Goal: Navigation & Orientation: Find specific page/section

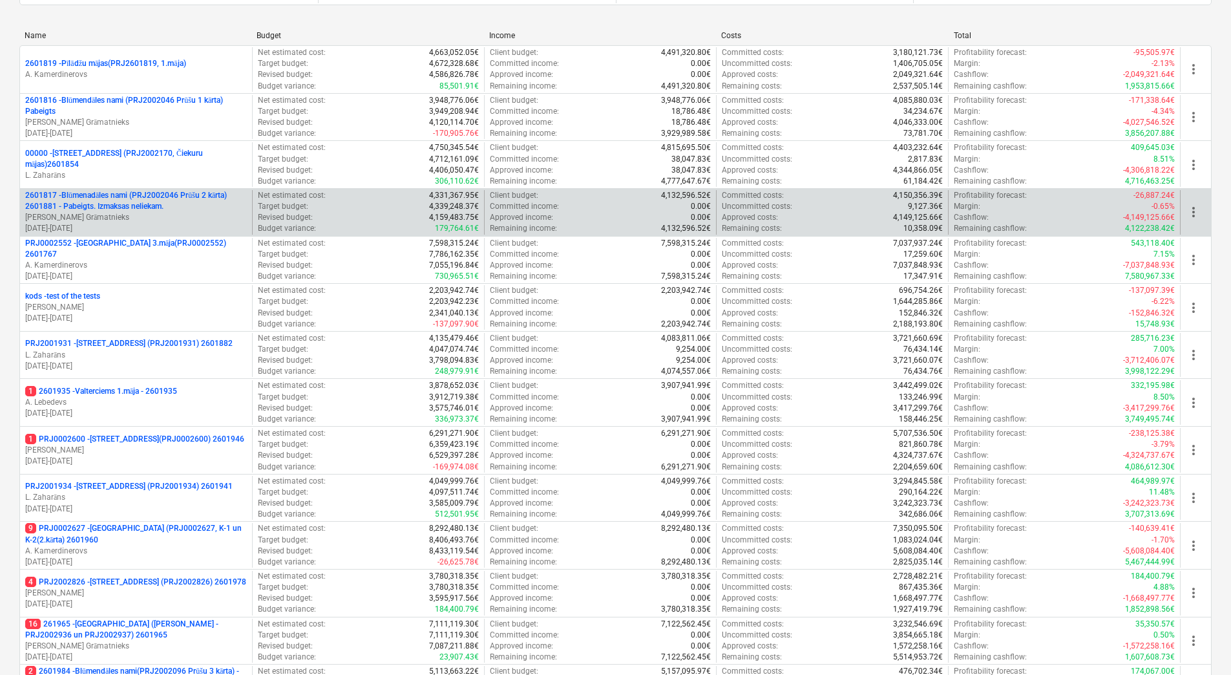
scroll to position [352, 0]
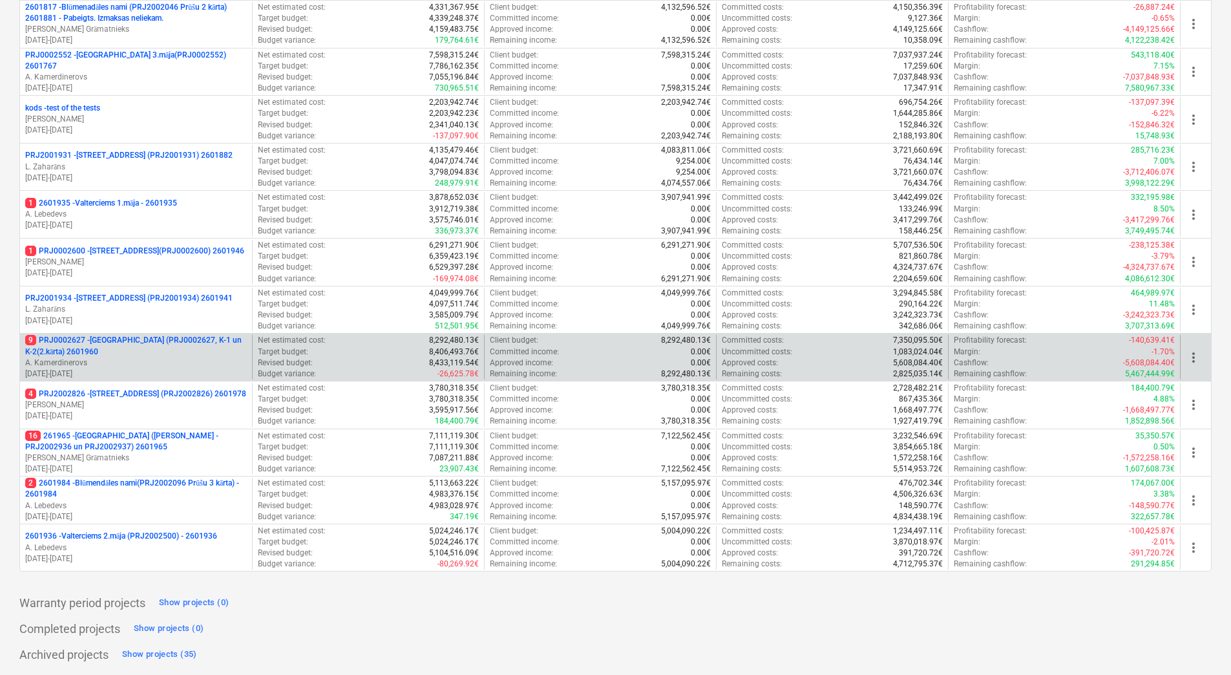
click at [187, 343] on p "9 PRJ0002627 - [GEOGRAPHIC_DATA] (PRJ0002627, K-1 un K-2(2.kārta) 2601960" at bounding box center [136, 346] width 222 height 22
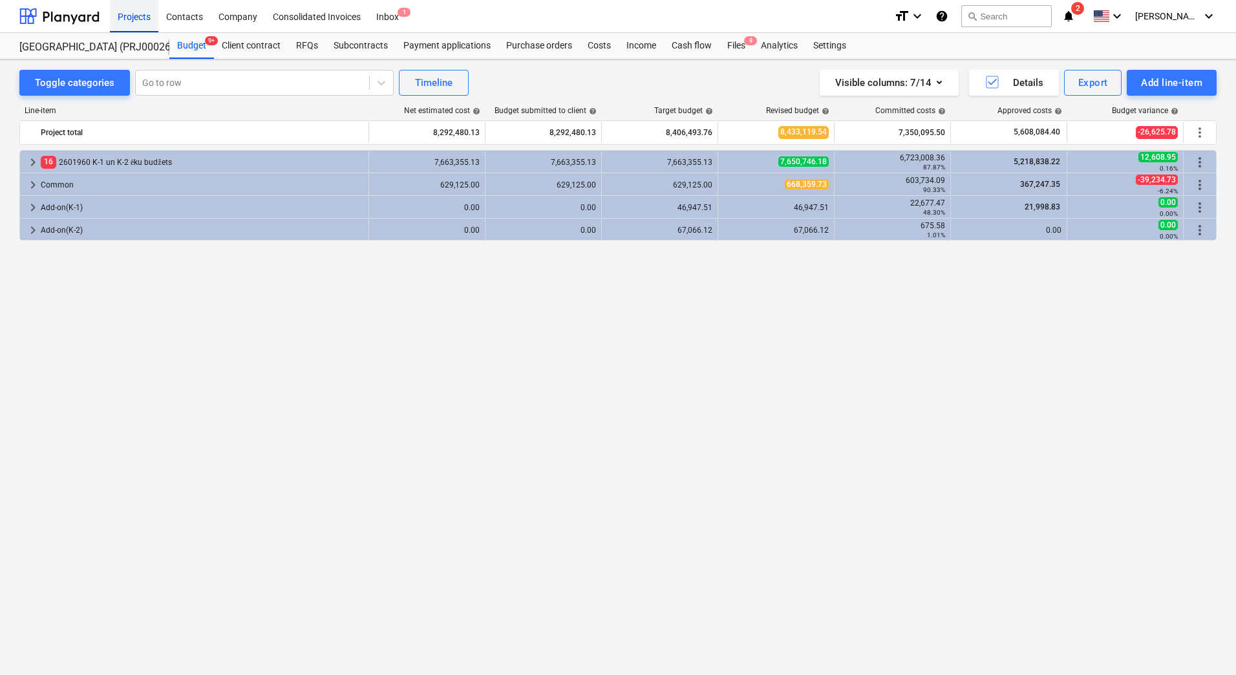
click at [140, 22] on div "Projects" at bounding box center [134, 15] width 48 height 33
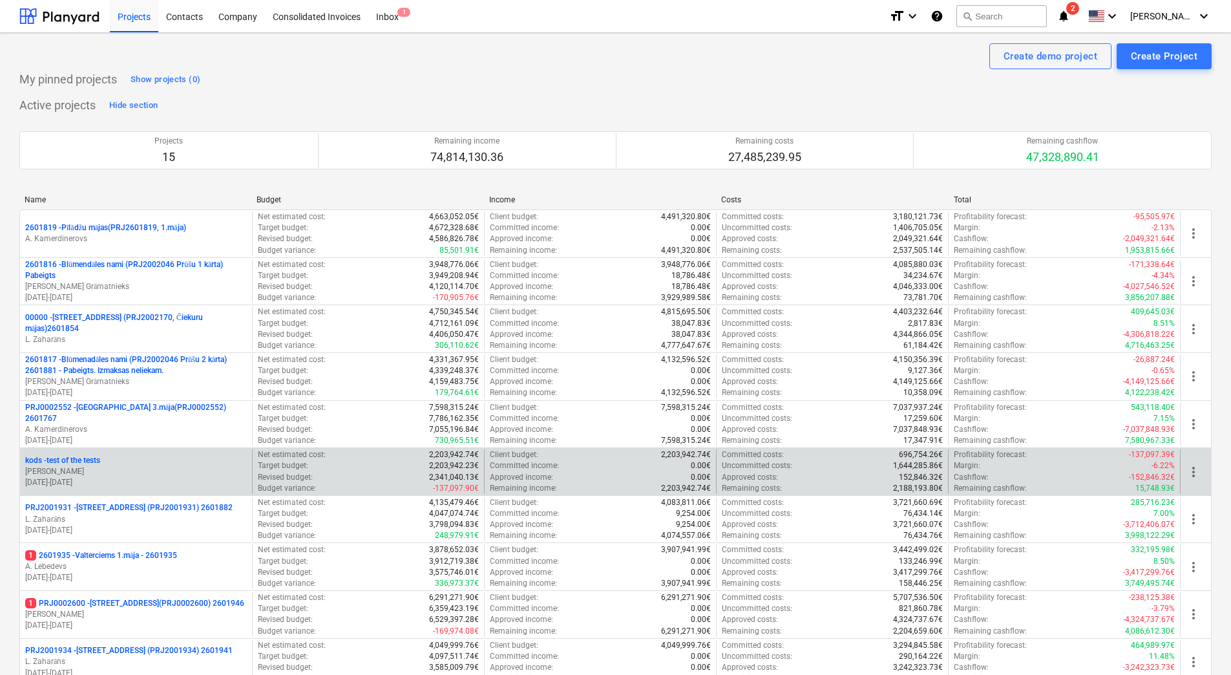
scroll to position [352, 0]
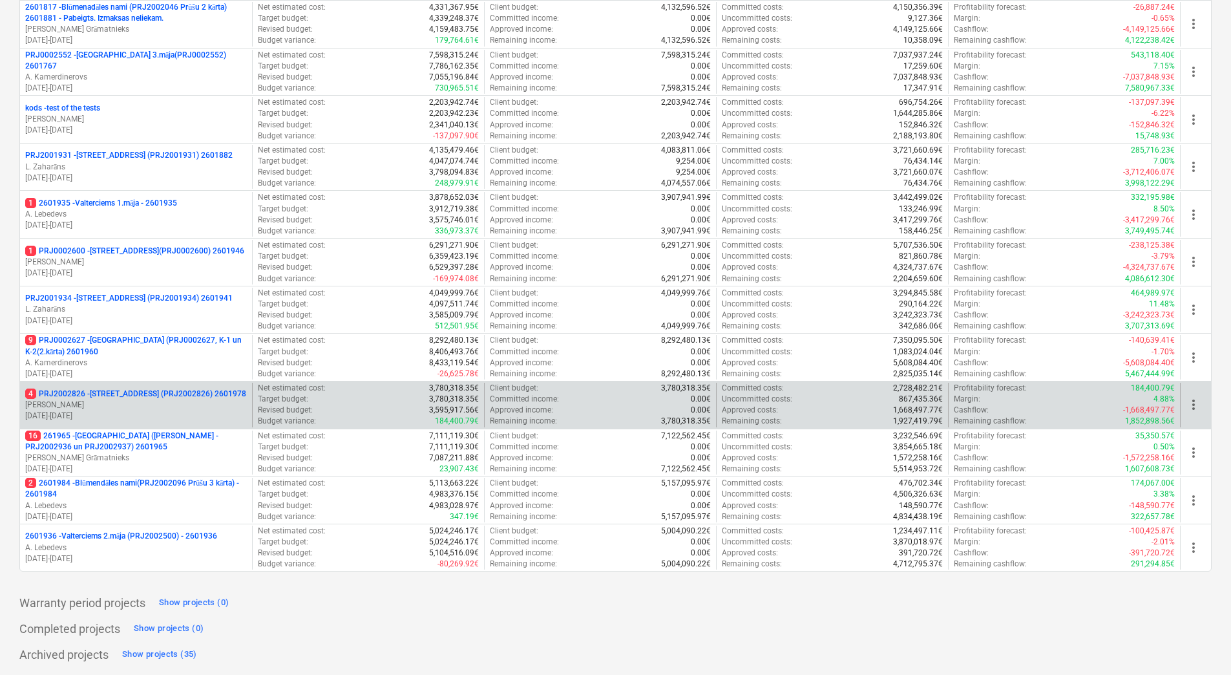
click at [187, 393] on p "4 PRJ2002826 - [STREET_ADDRESS] (PRJ2002826) 2601978" at bounding box center [135, 393] width 221 height 11
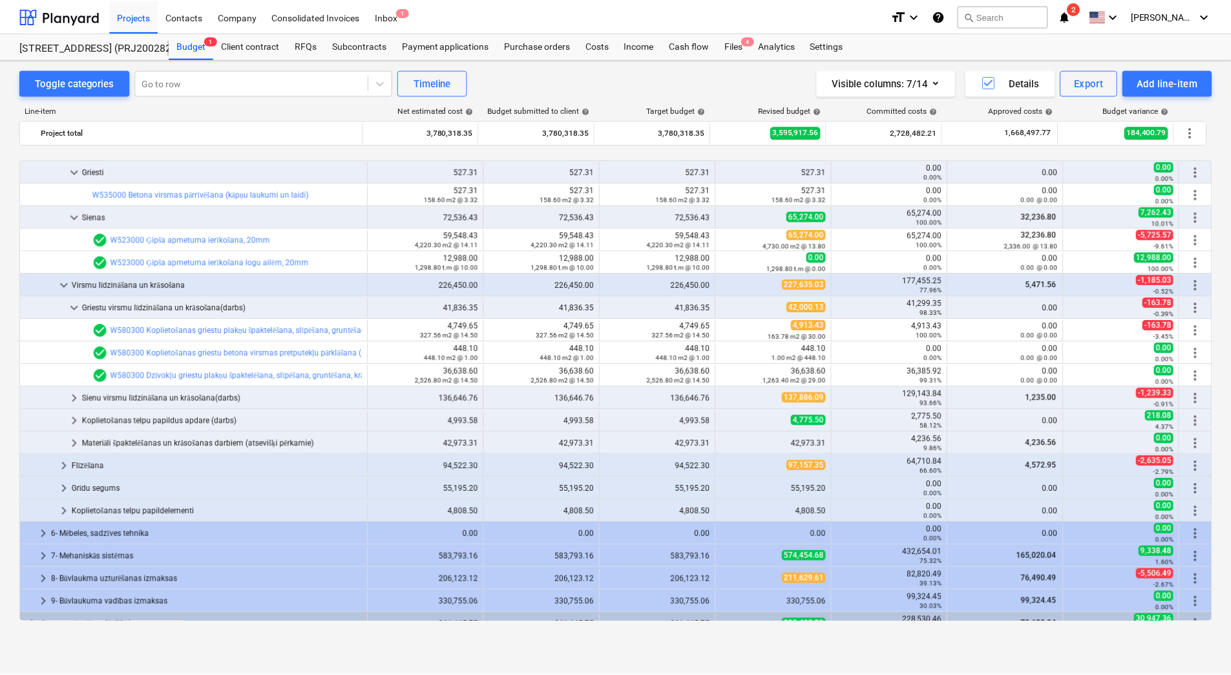
scroll to position [230, 0]
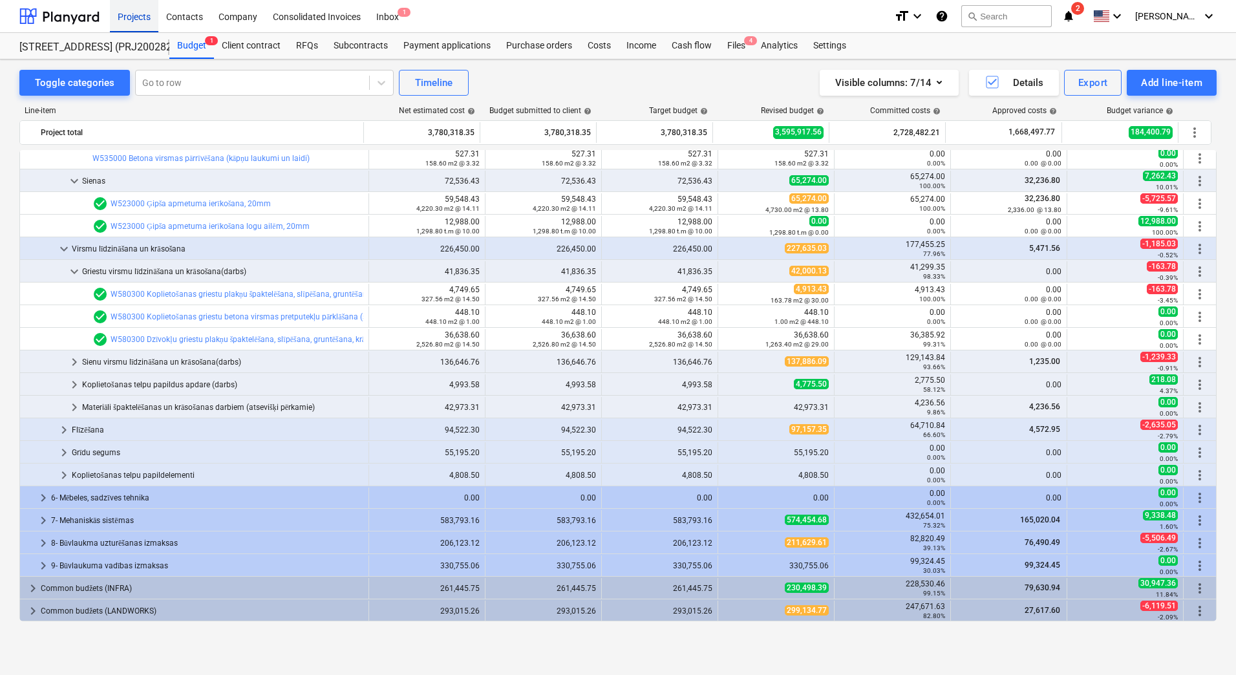
click at [129, 20] on div "Projects" at bounding box center [134, 15] width 48 height 33
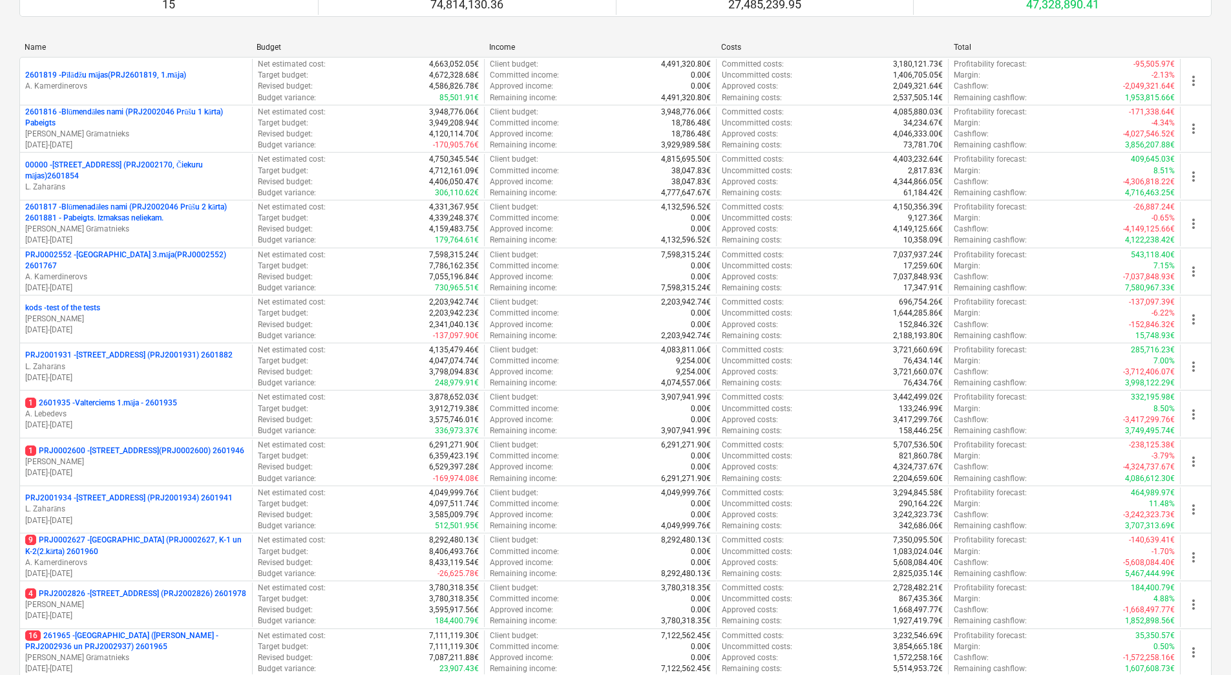
scroll to position [352, 0]
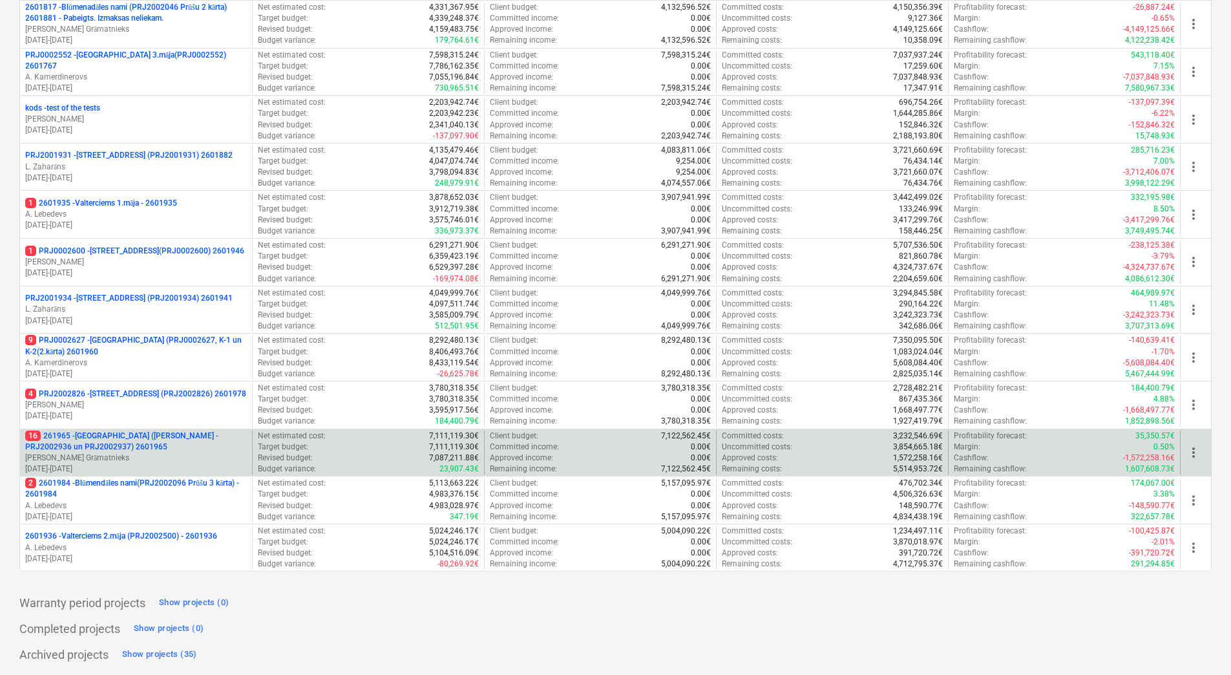
click at [108, 438] on p "16 261965 - [GEOGRAPHIC_DATA] ([PERSON_NAME] - PRJ2002936 un PRJ2002937) 2601965" at bounding box center [136, 441] width 222 height 22
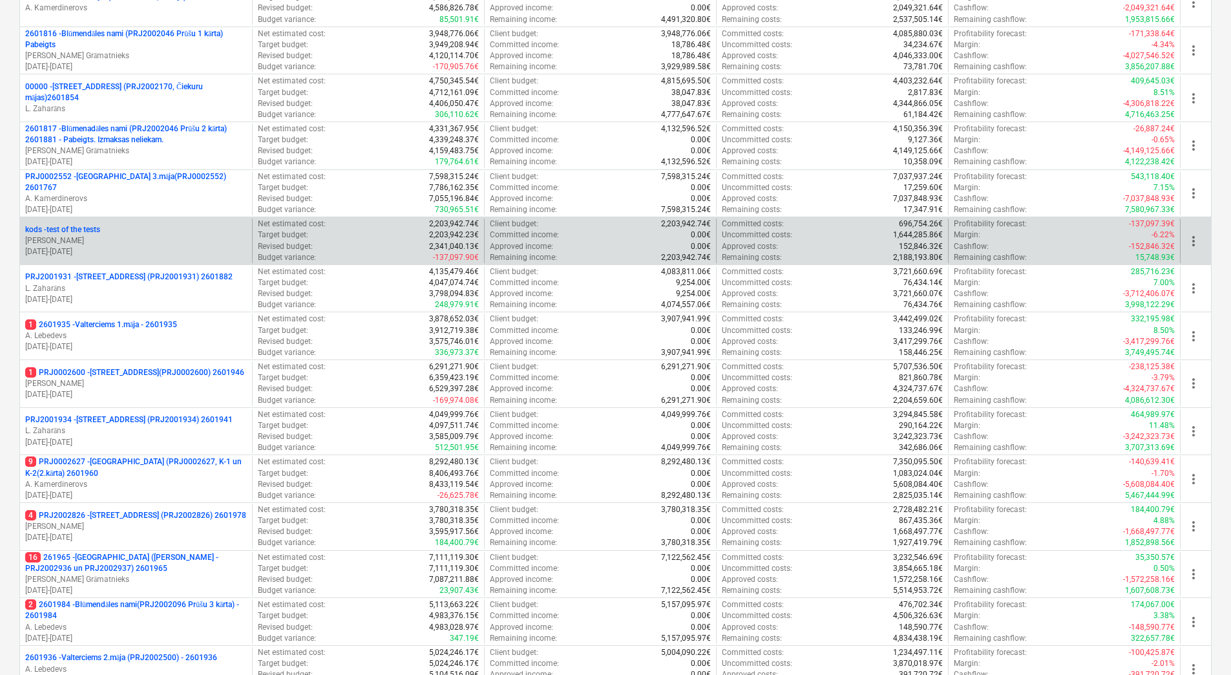
scroll to position [352, 0]
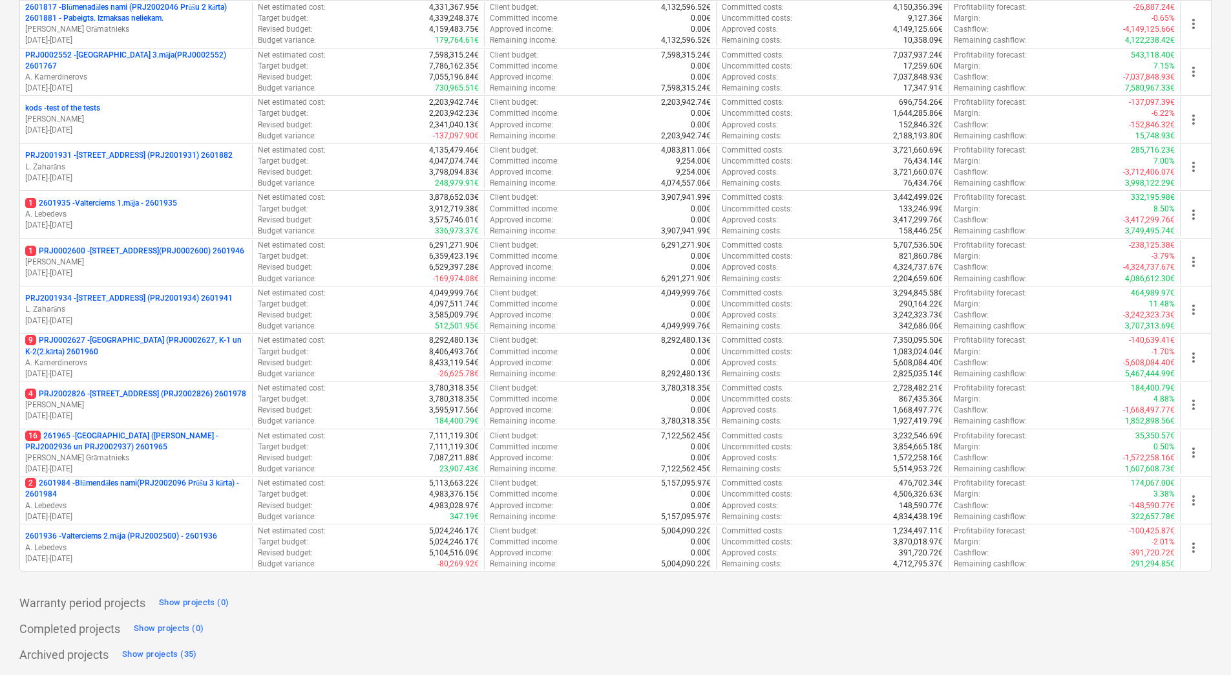
click at [16, 309] on div "Create demo project Create Project My pinned projects Show projects (0) Active …" at bounding box center [615, 178] width 1231 height 994
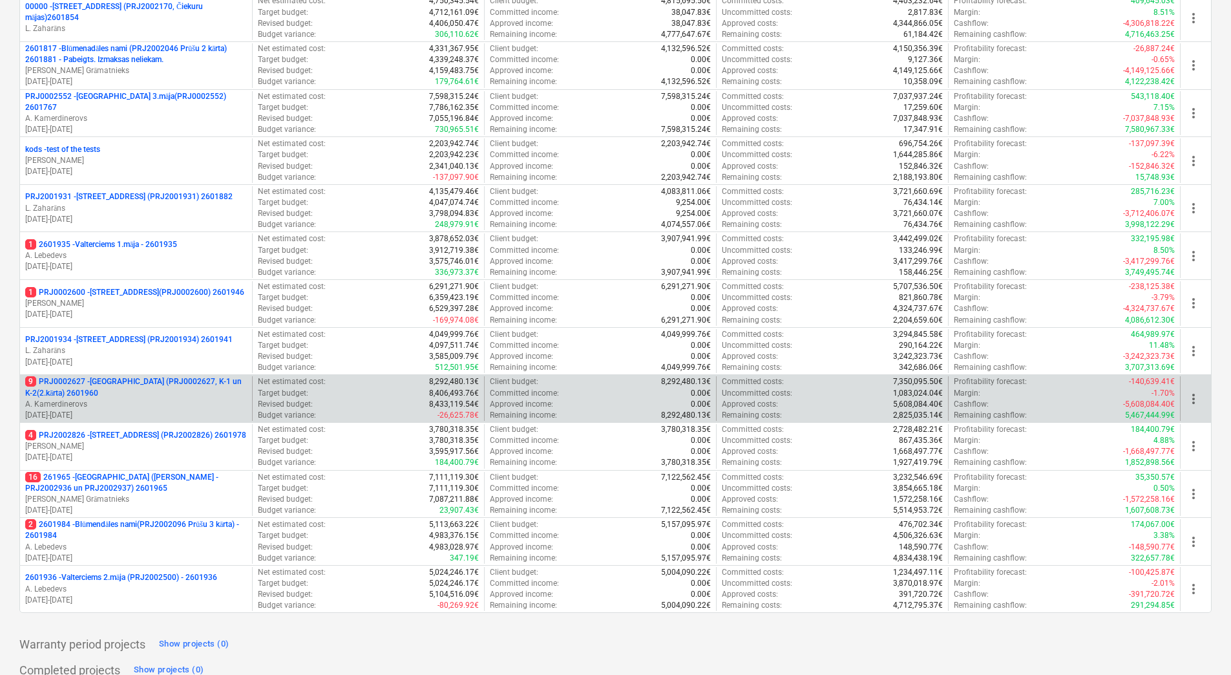
scroll to position [288, 0]
